Goal: Use online tool/utility: Utilize a website feature to perform a specific function

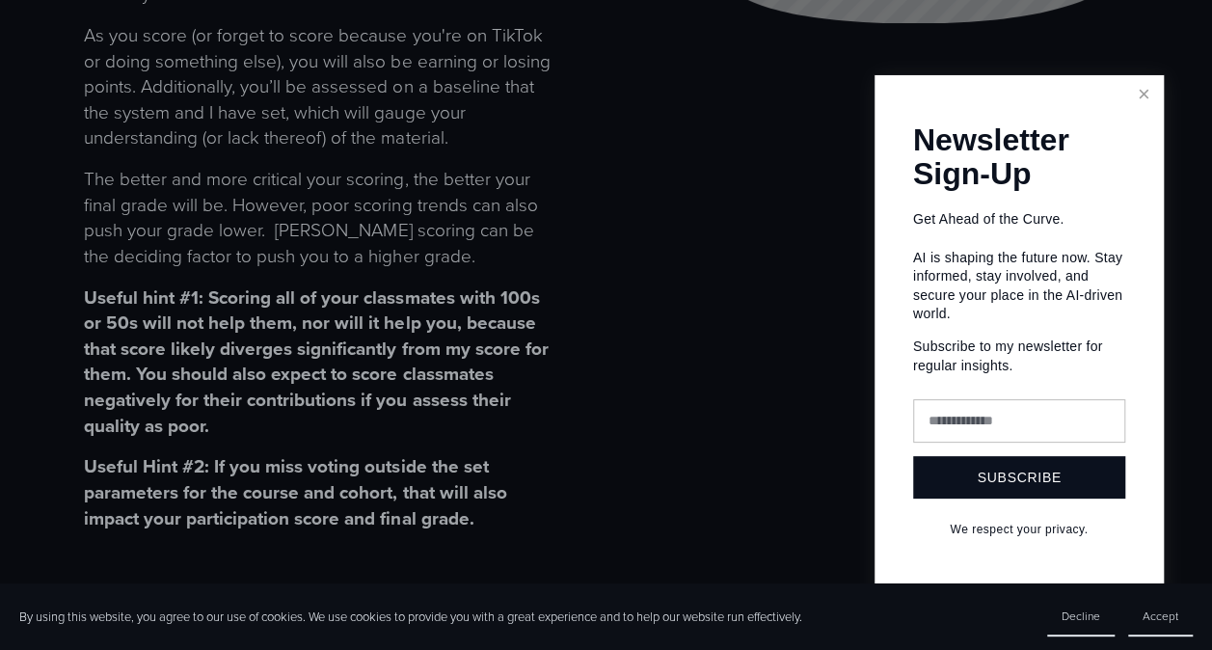
scroll to position [539, 0]
click at [1140, 93] on link "Close" at bounding box center [1144, 95] width 34 height 34
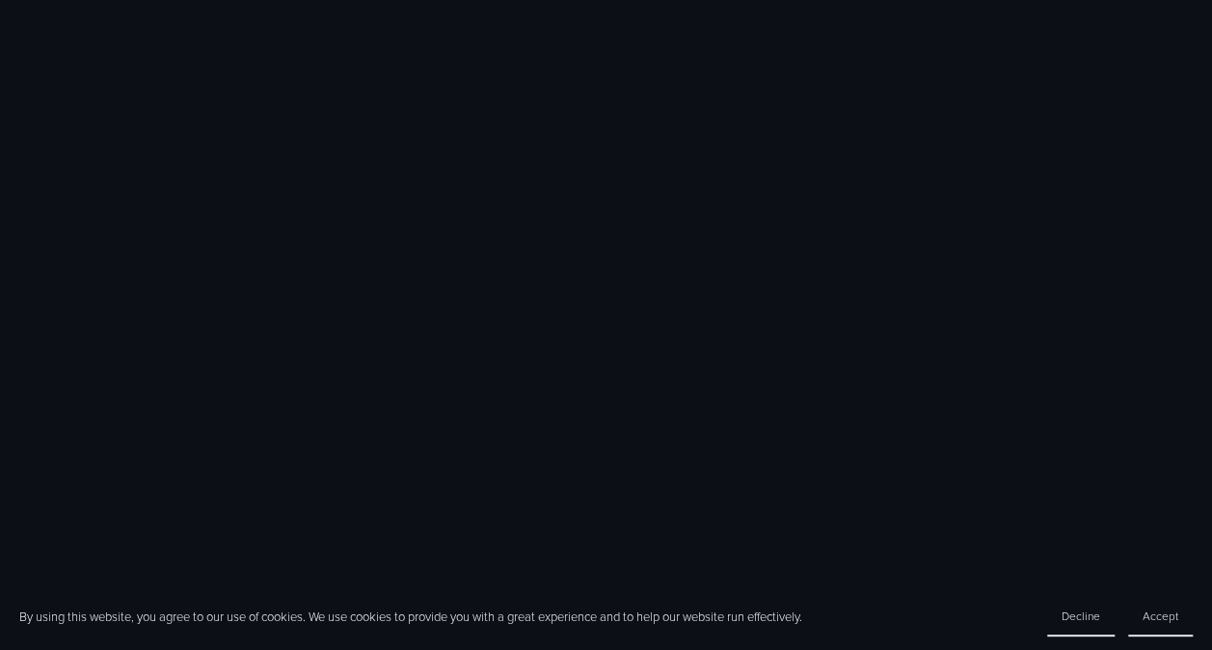
scroll to position [1529, 0]
click at [1153, 604] on button "Accept" at bounding box center [1160, 617] width 65 height 40
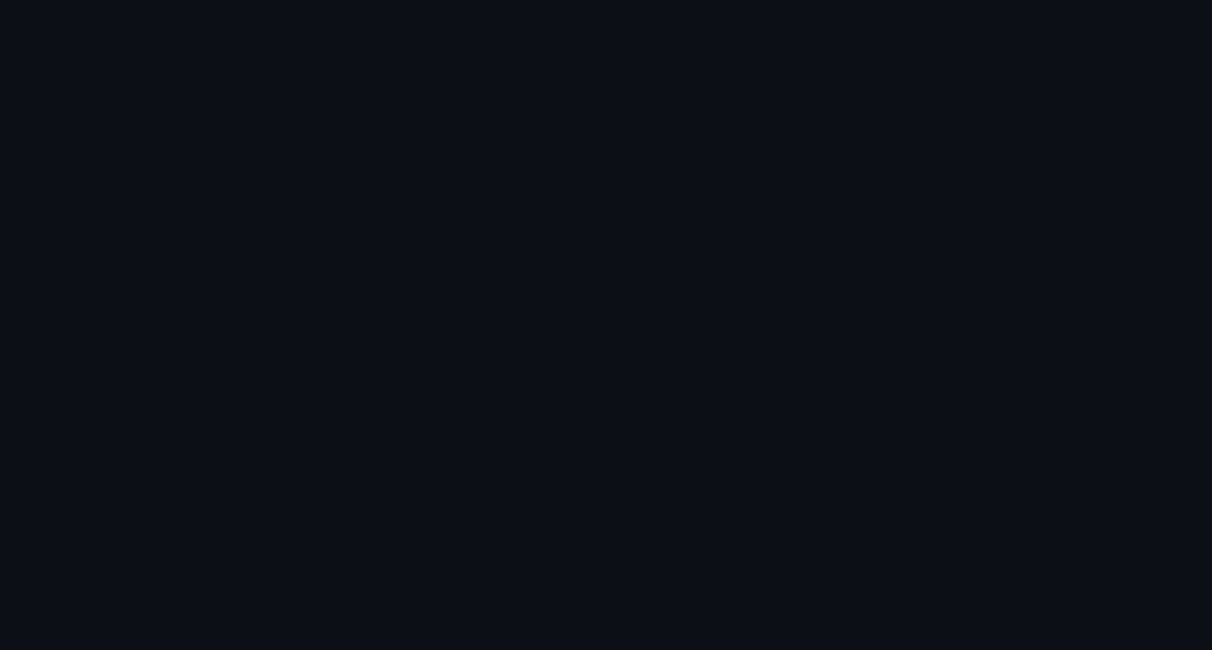
click at [0, 228] on html "0 Course Dot Collector Evaluate the contributions of your classmates for the qu…" at bounding box center [606, 285] width 1212 height 3629
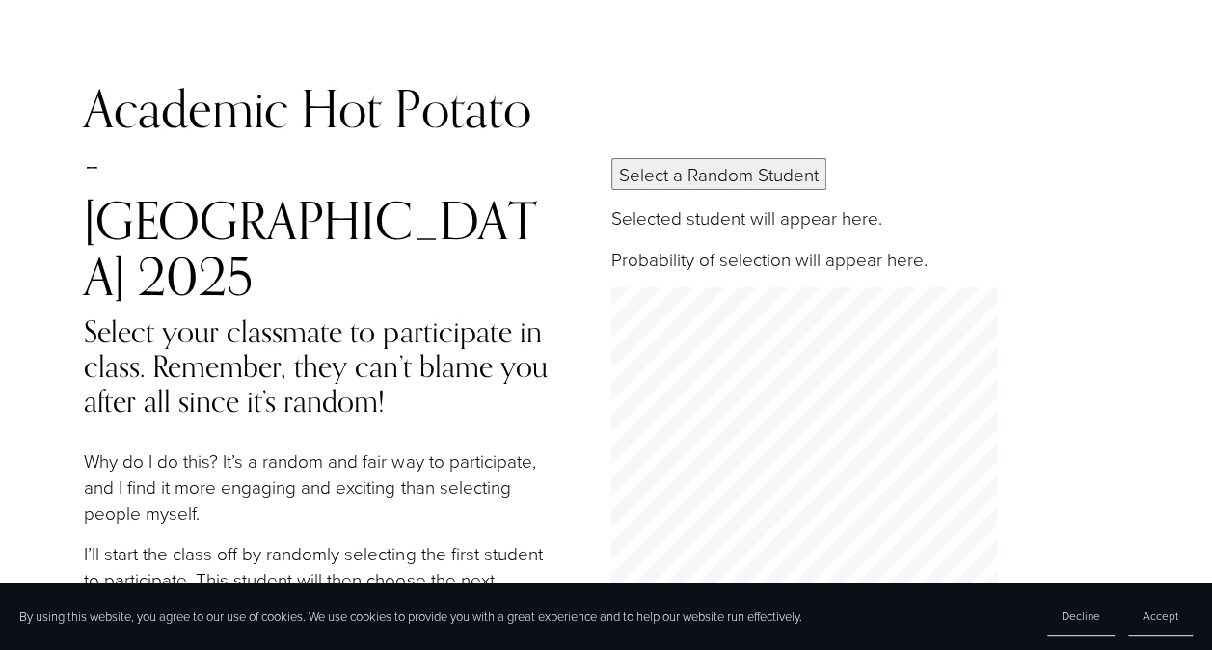
click at [663, 158] on button "Select a Random Student" at bounding box center [718, 174] width 215 height 32
click at [741, 167] on div "Select a Random Student Selected student: Rodolfo Andrés Yllescas De Anda Proba…" at bounding box center [893, 504] width 564 height 692
click at [712, 205] on p "Selected student: Rodolfo Andrés Yllescas De Anda" at bounding box center [893, 218] width 564 height 26
click at [704, 205] on p "Selected student: Rodolfo Andrés Yllescas De Anda" at bounding box center [893, 218] width 564 height 26
click at [743, 158] on button "Select a Random Student" at bounding box center [718, 174] width 215 height 32
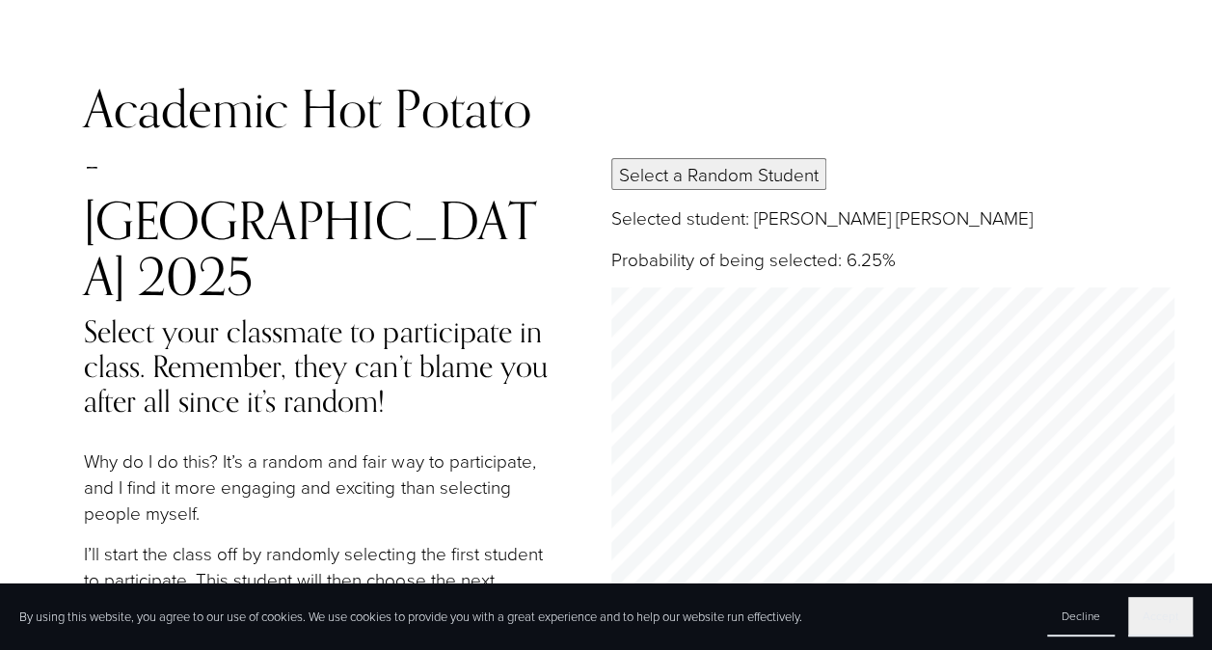
click at [1171, 615] on span "Accept" at bounding box center [1161, 616] width 36 height 16
